Goal: Task Accomplishment & Management: Manage account settings

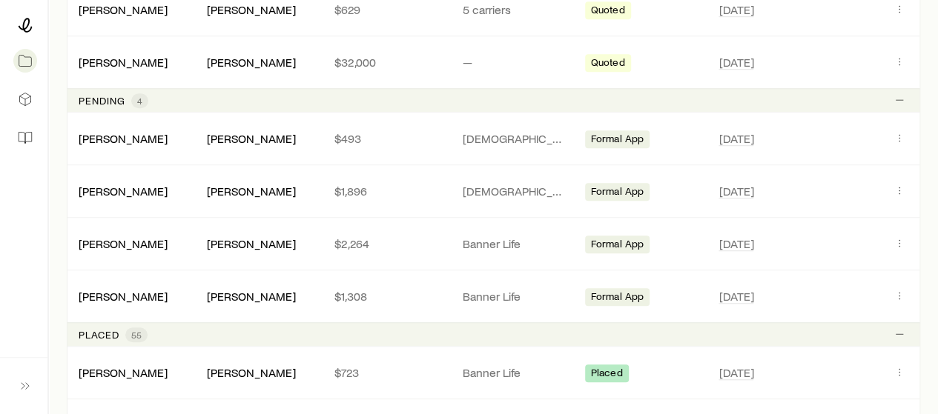
scroll to position [467, 0]
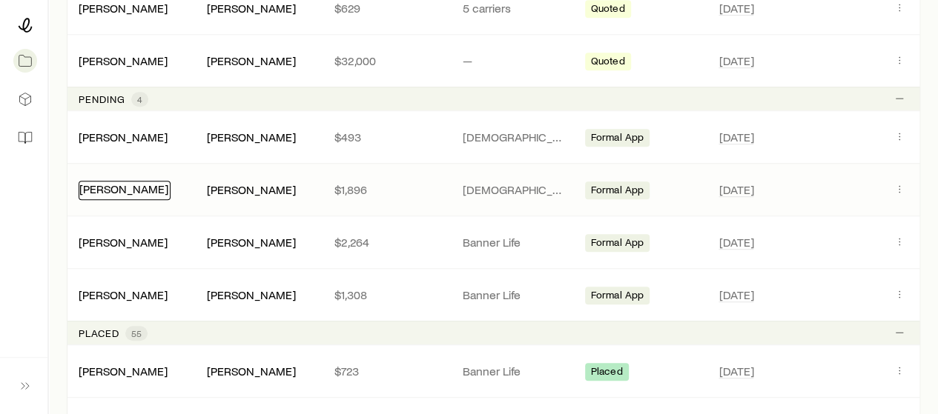
click at [145, 190] on link "[PERSON_NAME]" at bounding box center [123, 189] width 89 height 14
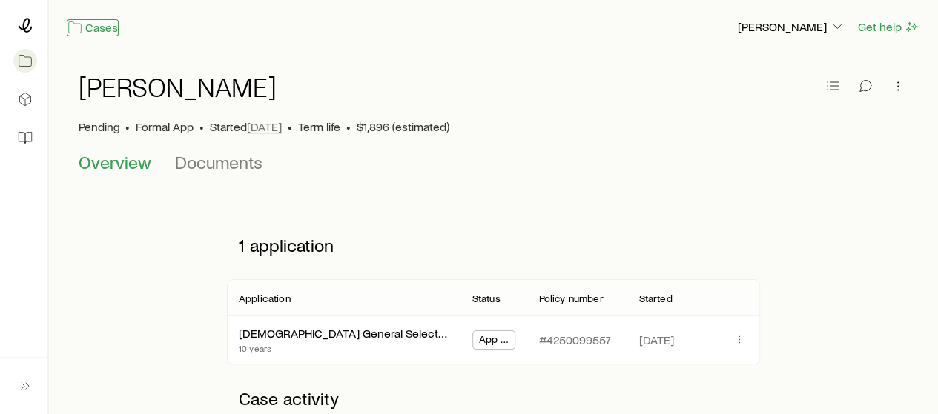
click at [107, 33] on link "Cases" at bounding box center [93, 27] width 52 height 17
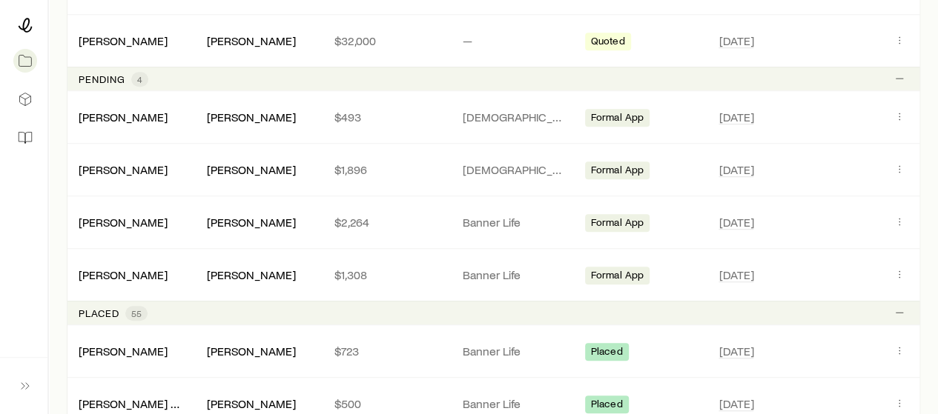
scroll to position [490, 0]
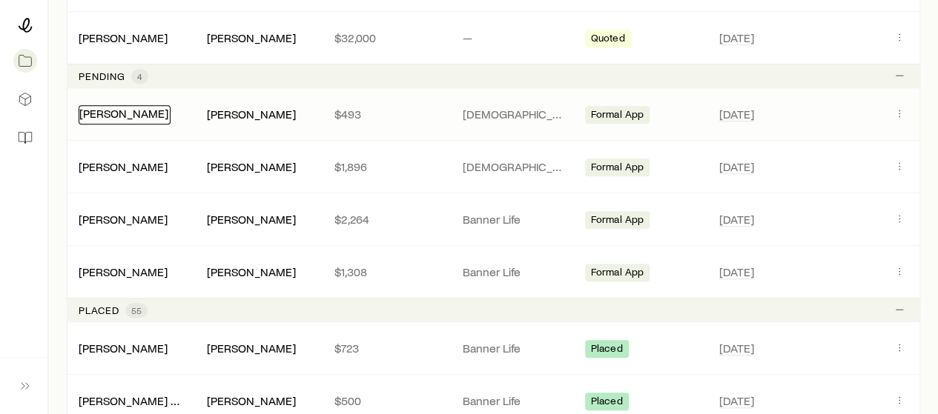
click at [123, 110] on link "[PERSON_NAME]" at bounding box center [123, 113] width 89 height 14
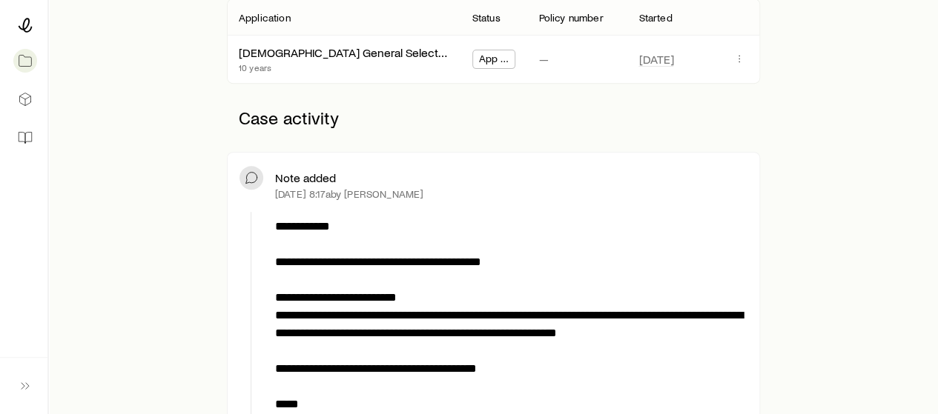
scroll to position [282, 0]
